Goal: Task Accomplishment & Management: Complete application form

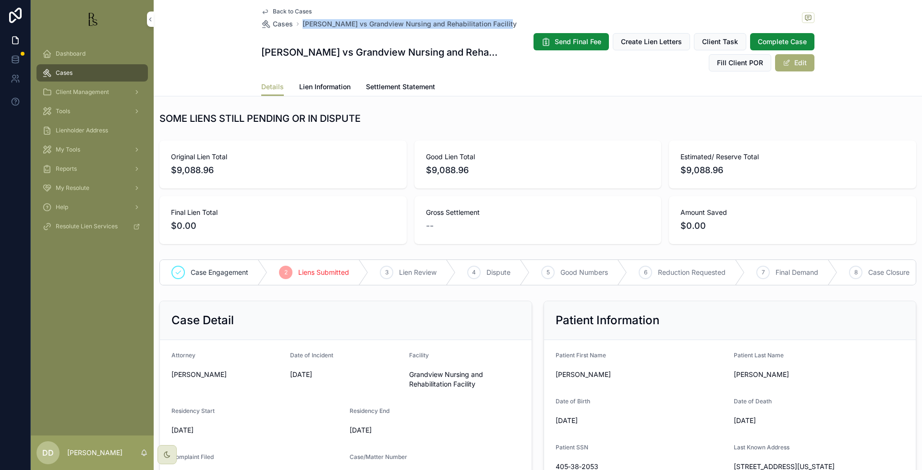
scroll to position [180, 0]
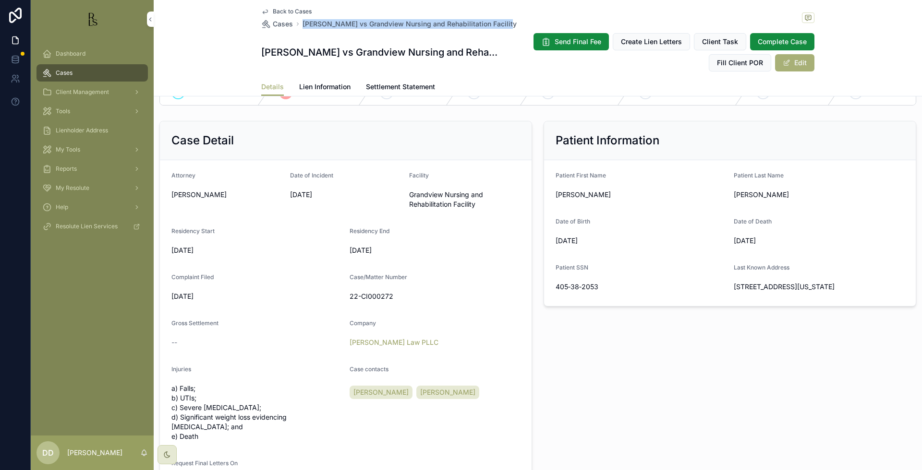
click at [67, 75] on span "Cases" at bounding box center [64, 73] width 17 height 8
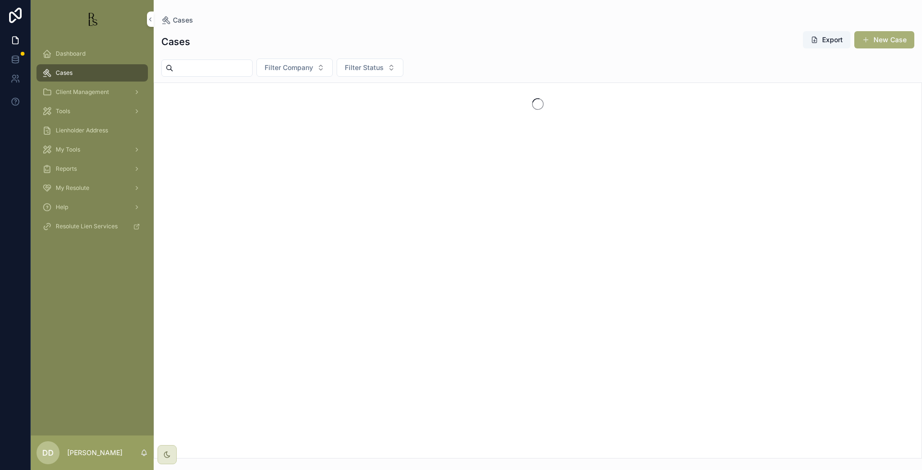
click at [205, 72] on input "scrollable content" at bounding box center [212, 67] width 79 height 13
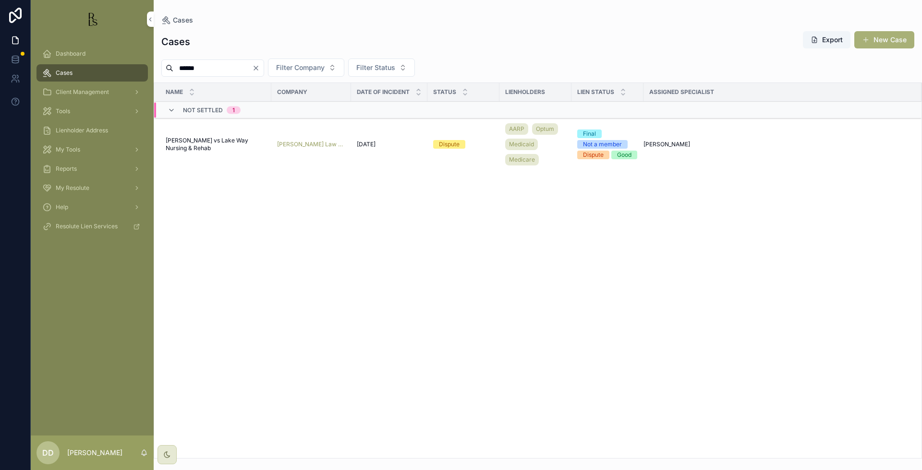
type input "******"
click at [203, 144] on span "[PERSON_NAME] vs Lake Way Nursing & Rehab" at bounding box center [216, 144] width 100 height 15
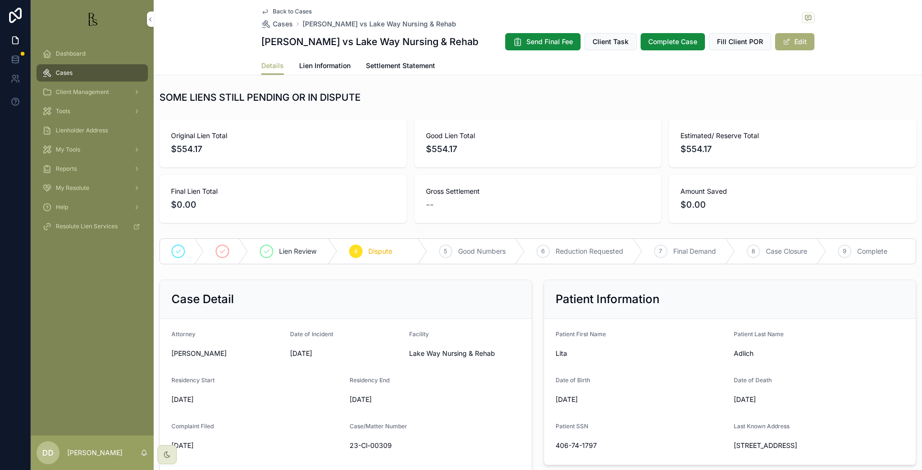
click at [818, 122] on div "Estimated/ Reserve Total $554.17" at bounding box center [792, 144] width 247 height 48
click at [288, 252] on span "Lien Review" at bounding box center [297, 252] width 37 height 10
click at [332, 74] on link "Lien Information" at bounding box center [324, 66] width 51 height 19
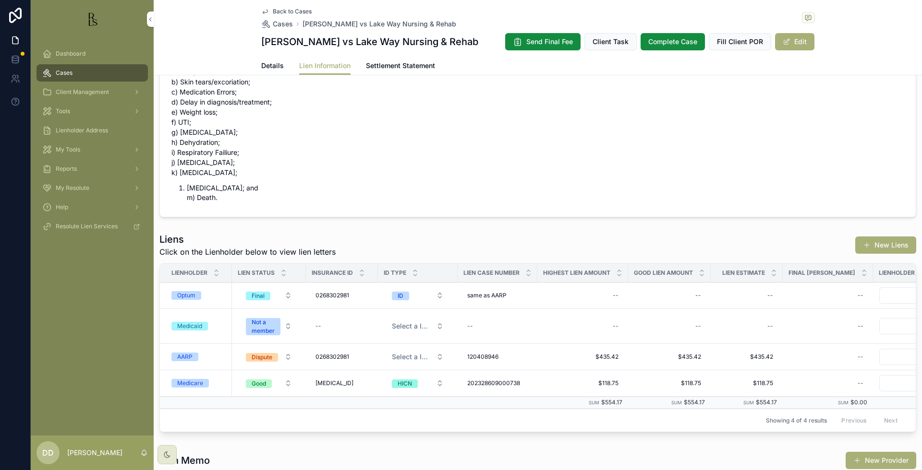
scroll to position [300, 0]
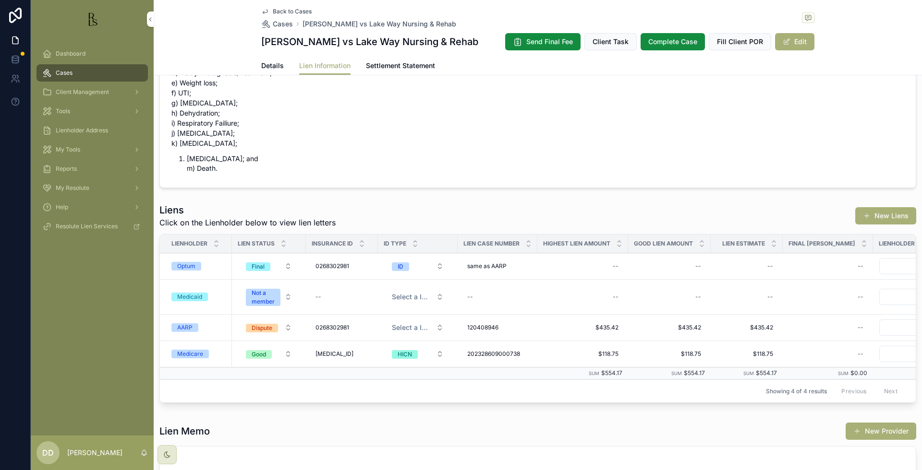
click at [186, 264] on div "Optum" at bounding box center [186, 266] width 18 height 9
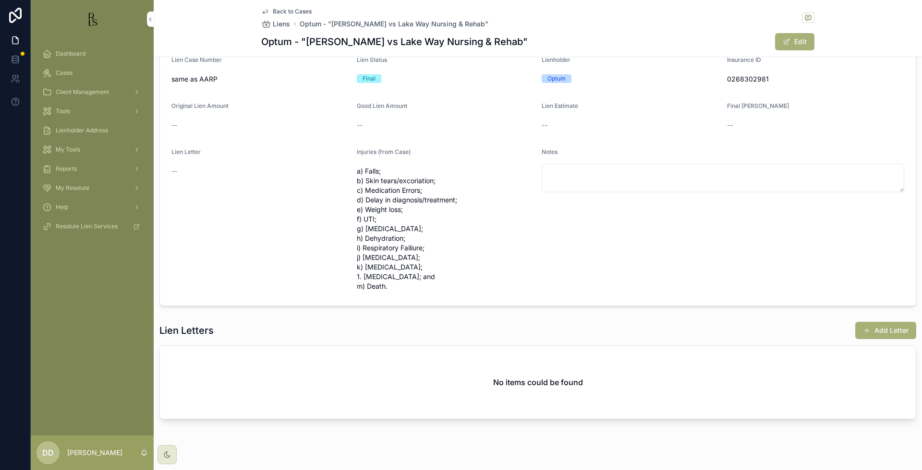
scroll to position [86, 0]
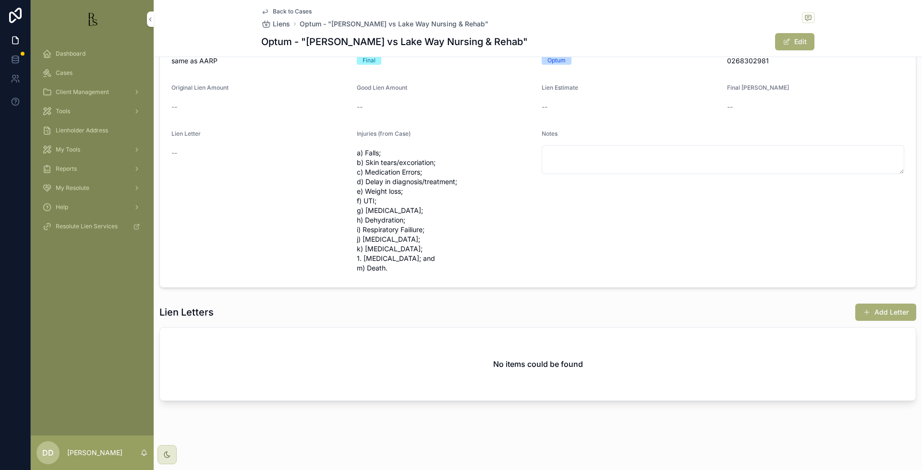
click at [771, 288] on div "Optum - "[PERSON_NAME] vs Lake Way Nursing & Rehab" Lien Case Number same as AA…" at bounding box center [537, 137] width 756 height 301
click at [768, 268] on div "Notes" at bounding box center [722, 203] width 362 height 146
click at [299, 14] on span "Back to Cases" at bounding box center [292, 12] width 39 height 8
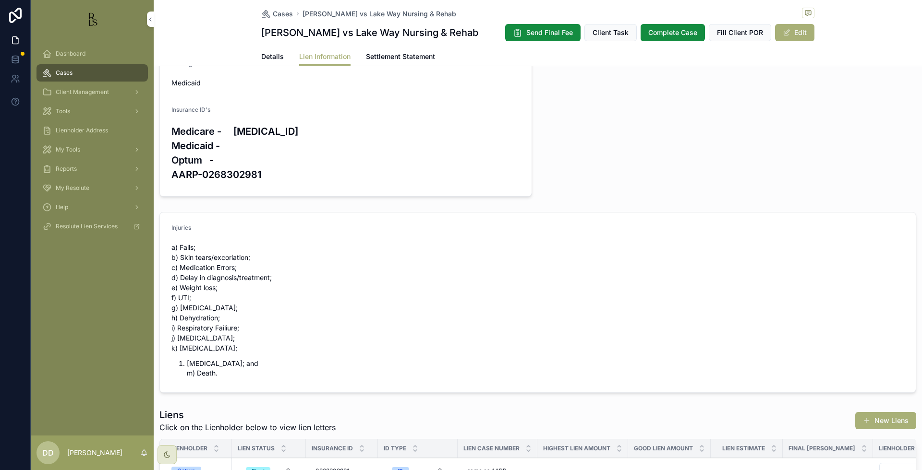
click at [804, 256] on form "Injuries a) Falls; b) Skin tears/excoriation; c) Medication Errors; d) Delay in…" at bounding box center [538, 303] width 756 height 180
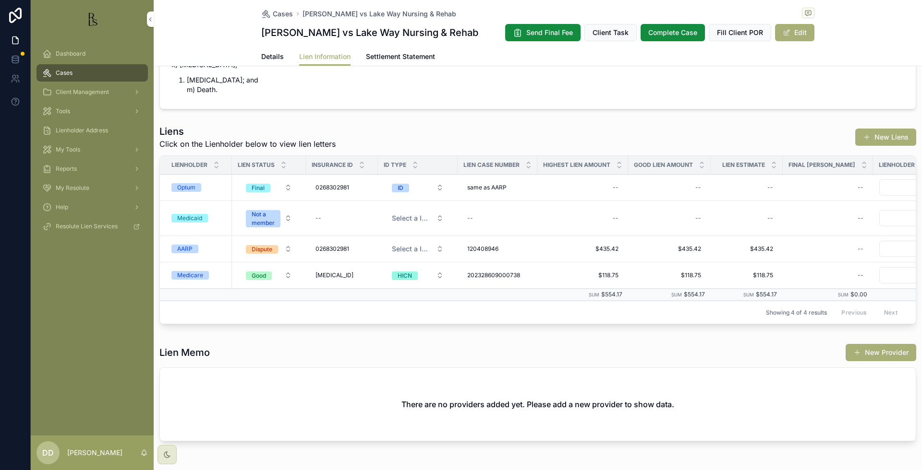
scroll to position [386, 0]
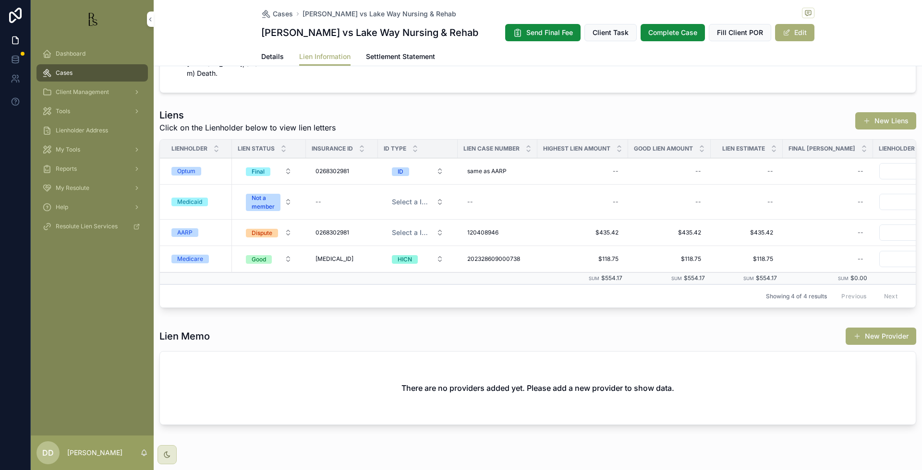
click at [189, 172] on div "Optum" at bounding box center [186, 171] width 18 height 9
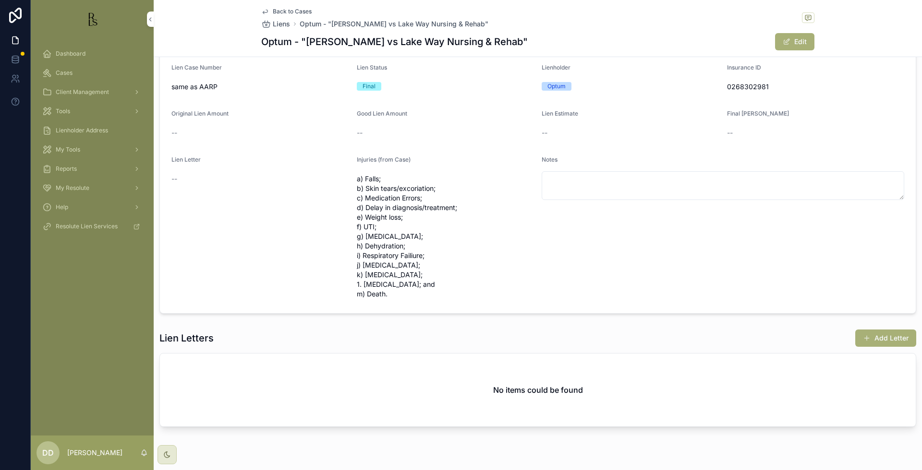
scroll to position [26, 0]
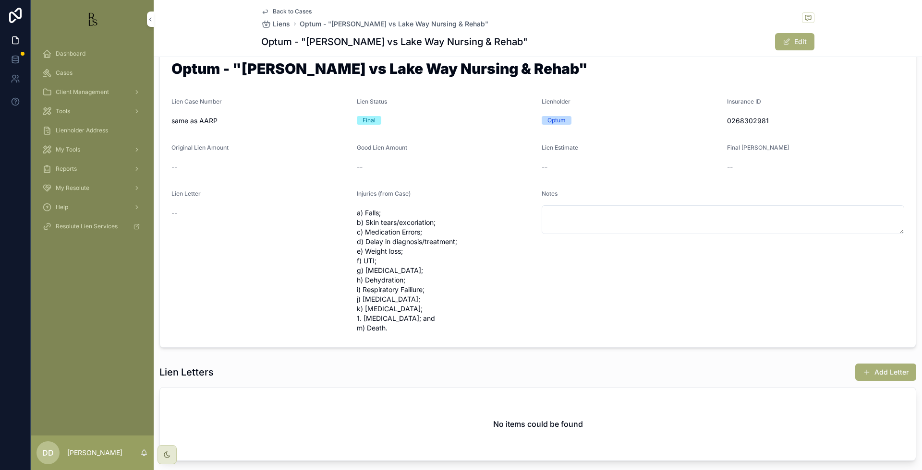
click at [296, 10] on span "Back to Cases" at bounding box center [292, 12] width 39 height 8
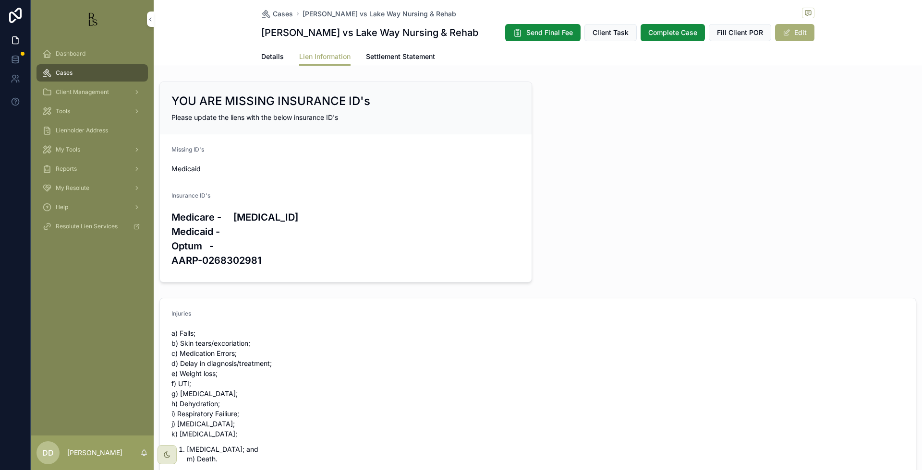
click at [261, 57] on span "Details" at bounding box center [272, 57] width 23 height 10
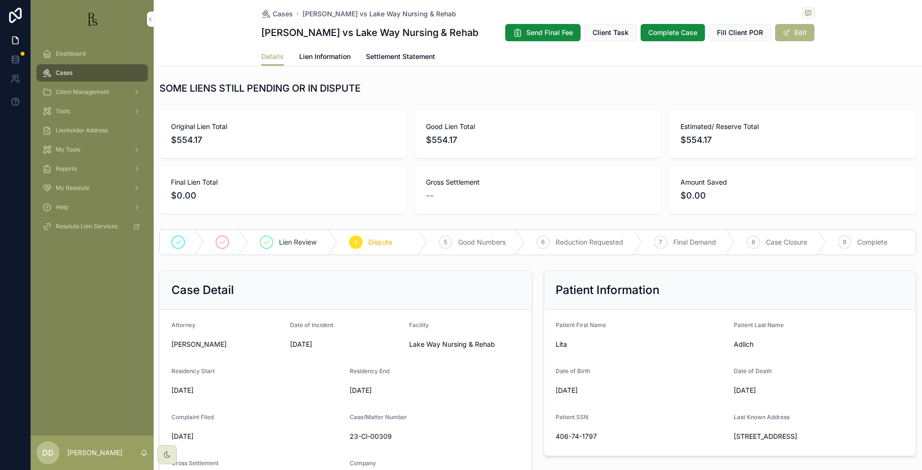
click at [792, 36] on button "Edit" at bounding box center [794, 32] width 39 height 17
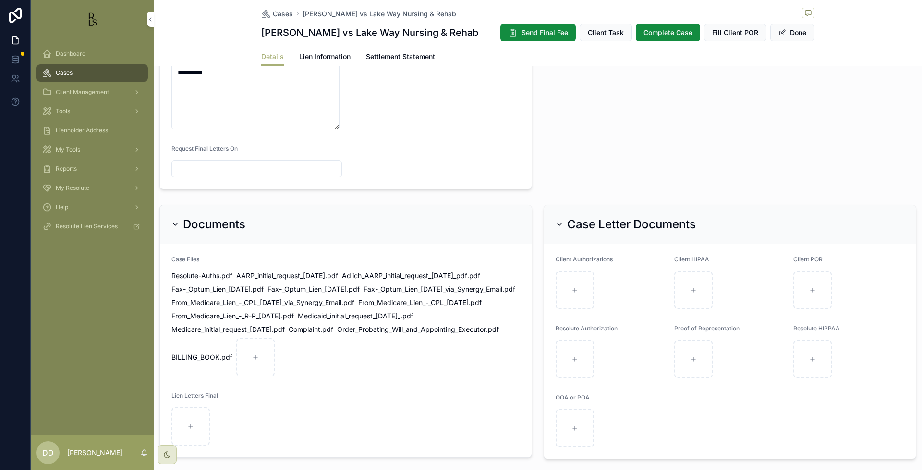
scroll to position [660, 0]
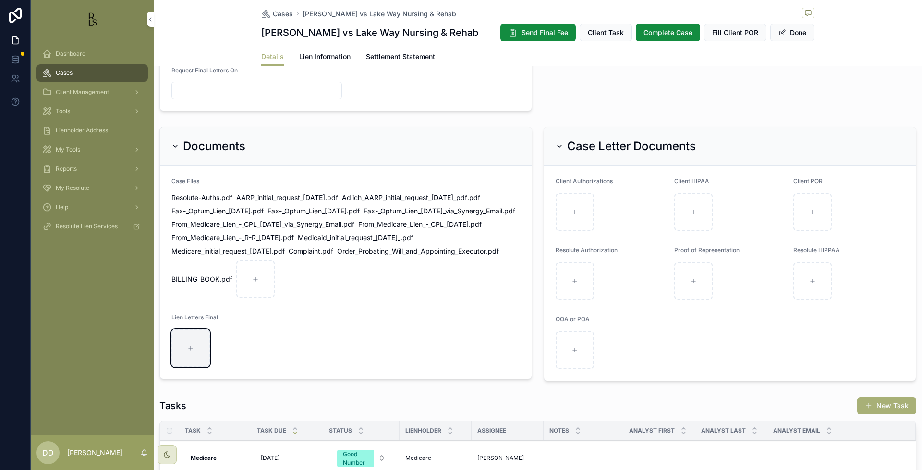
click at [189, 352] on icon "scrollable content" at bounding box center [190, 348] width 7 height 7
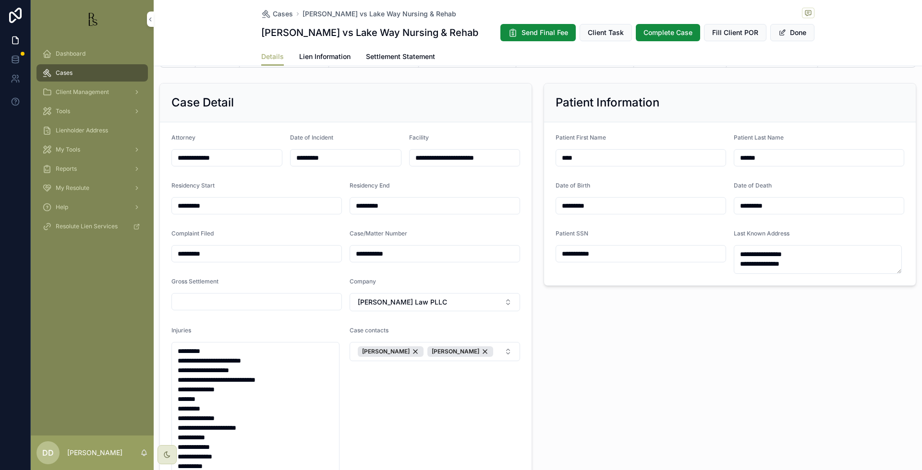
scroll to position [152, 0]
